Goal: Transaction & Acquisition: Purchase product/service

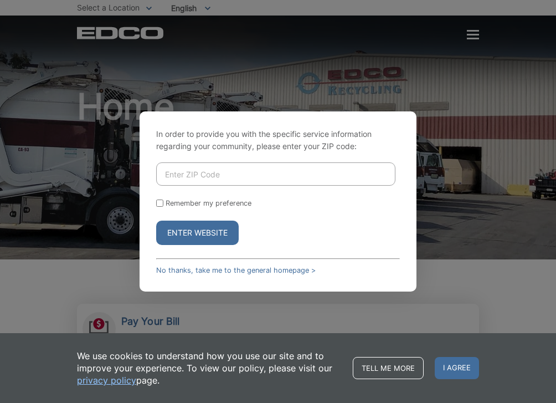
click at [190, 174] on input "Enter ZIP Code" at bounding box center [275, 173] width 239 height 23
type input "92118"
click at [161, 203] on input "Remember my preference" at bounding box center [159, 202] width 7 height 7
checkbox input "true"
click at [183, 229] on button "Enter Website" at bounding box center [197, 233] width 83 height 24
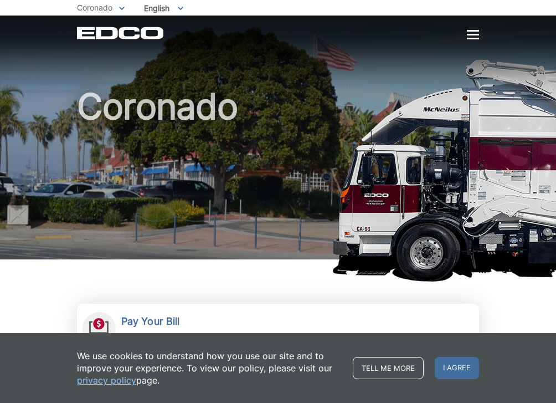
click at [473, 32] on div at bounding box center [473, 34] width 12 height 9
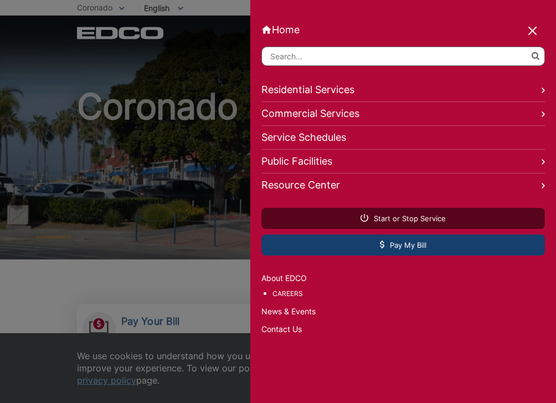
click at [411, 249] on span "Pay My Bill" at bounding box center [403, 245] width 47 height 10
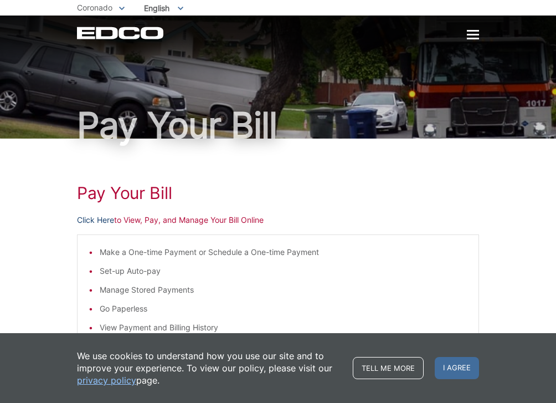
click at [105, 219] on link "Click Here" at bounding box center [95, 220] width 37 height 12
